Goal: Task Accomplishment & Management: Manage account settings

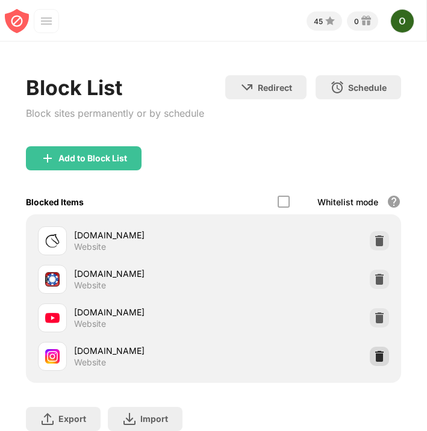
click at [384, 354] on img at bounding box center [379, 356] width 12 height 12
